Goal: Navigation & Orientation: Go to known website

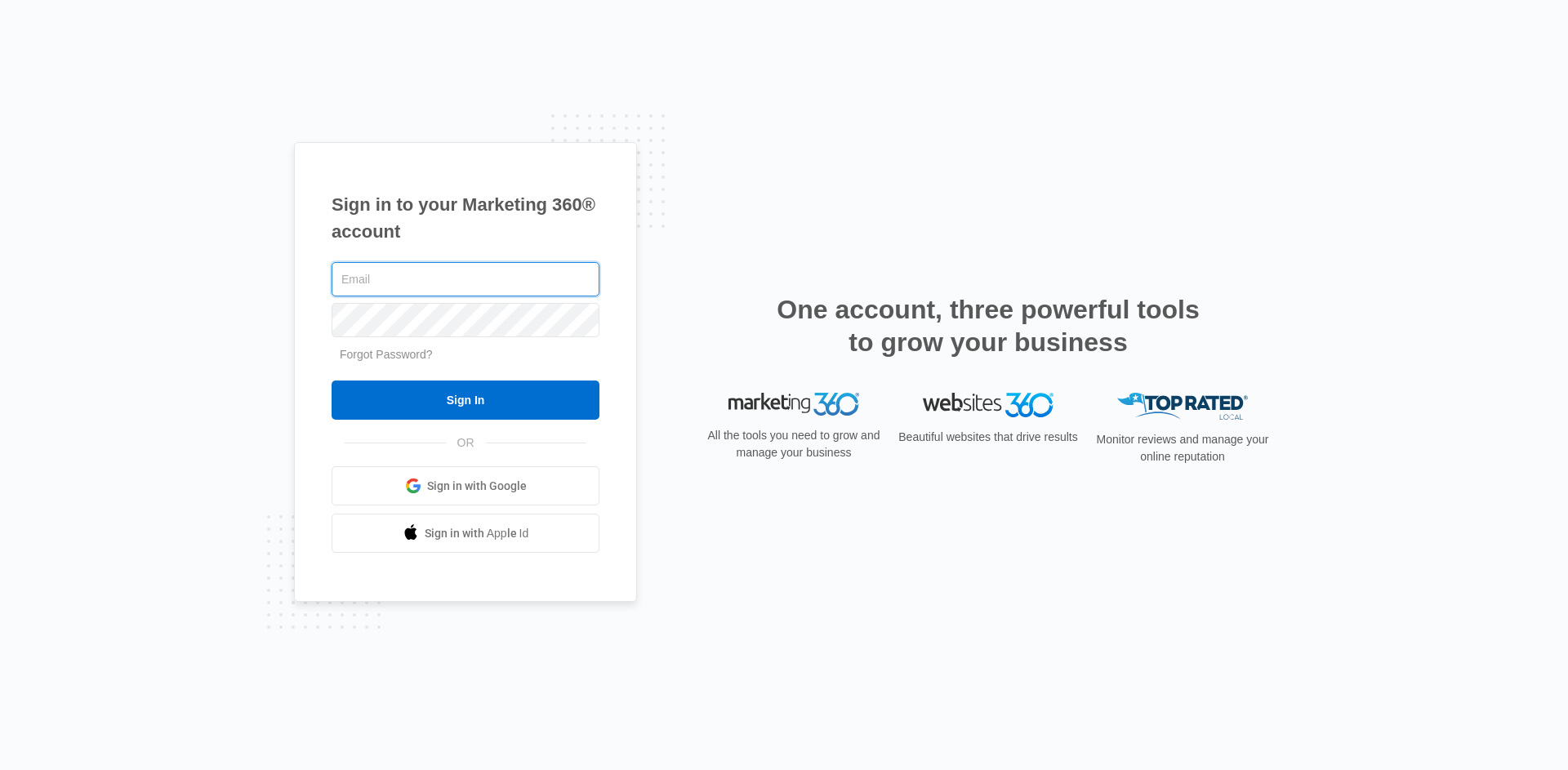
type input "[PERSON_NAME][EMAIL_ADDRESS][PERSON_NAME][DOMAIN_NAME]"
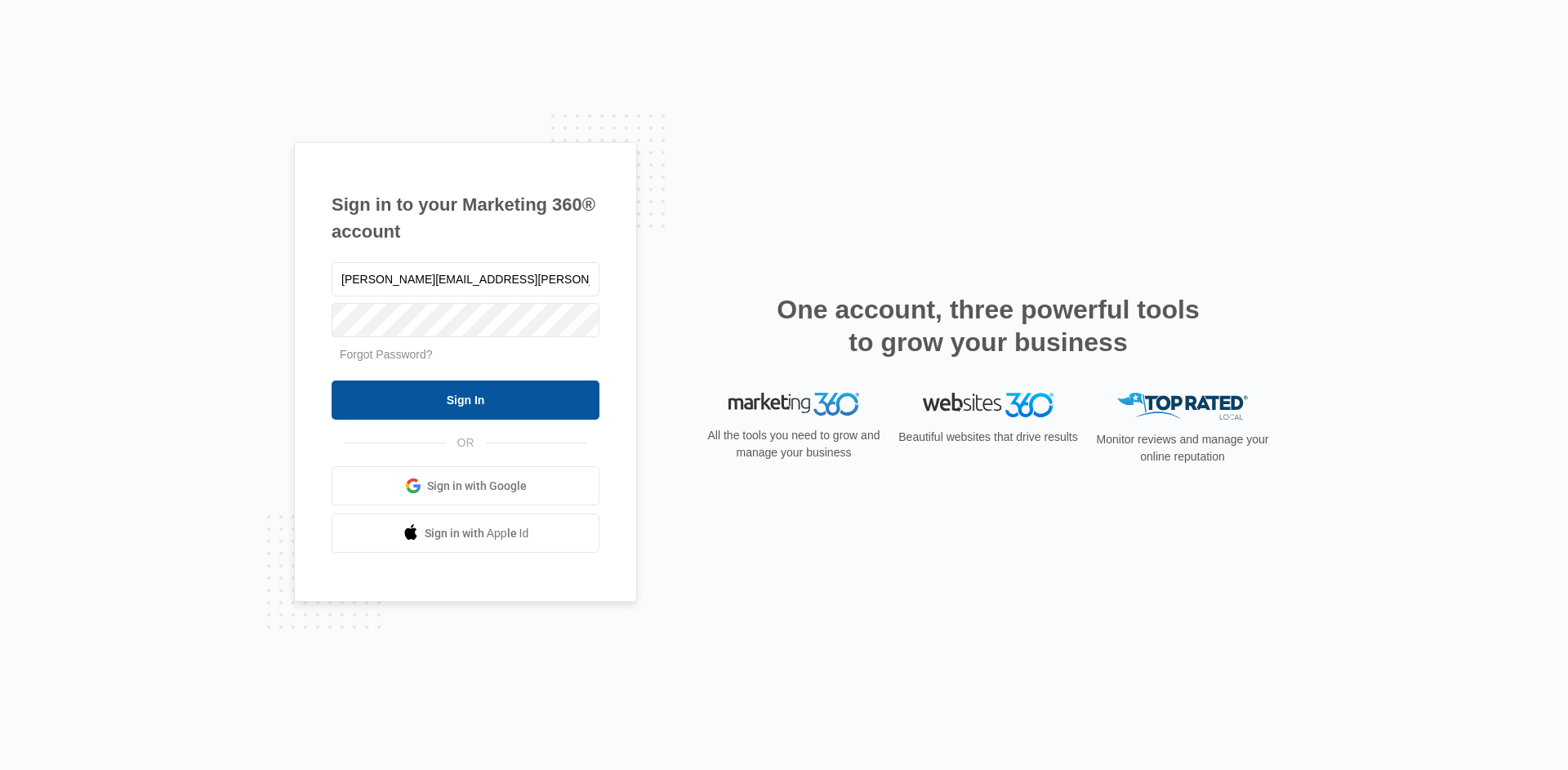
click at [528, 407] on input "Sign In" at bounding box center [466, 400] width 268 height 39
